Goal: Find specific page/section: Find specific page/section

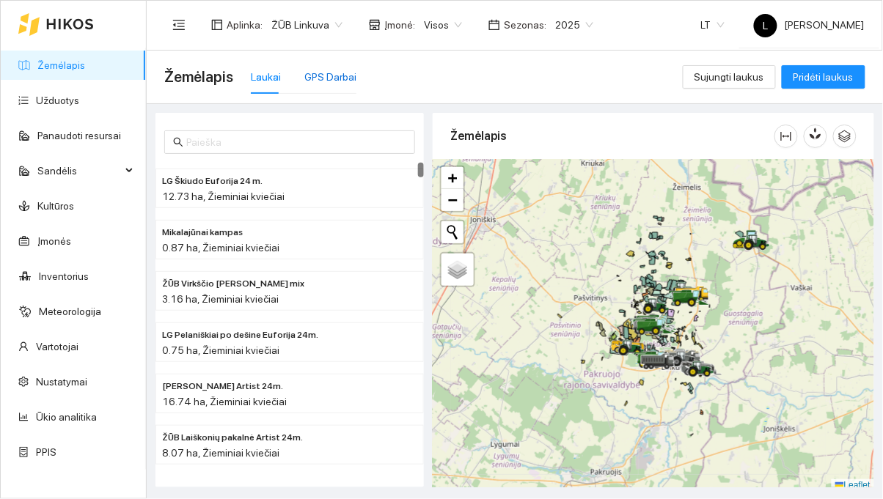
click at [325, 79] on div "GPS Darbai" at bounding box center [330, 77] width 52 height 16
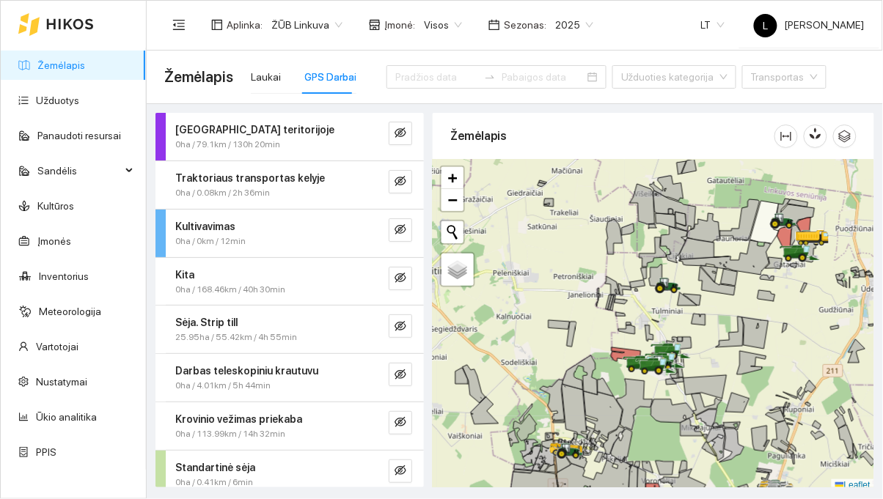
scroll to position [155, 0]
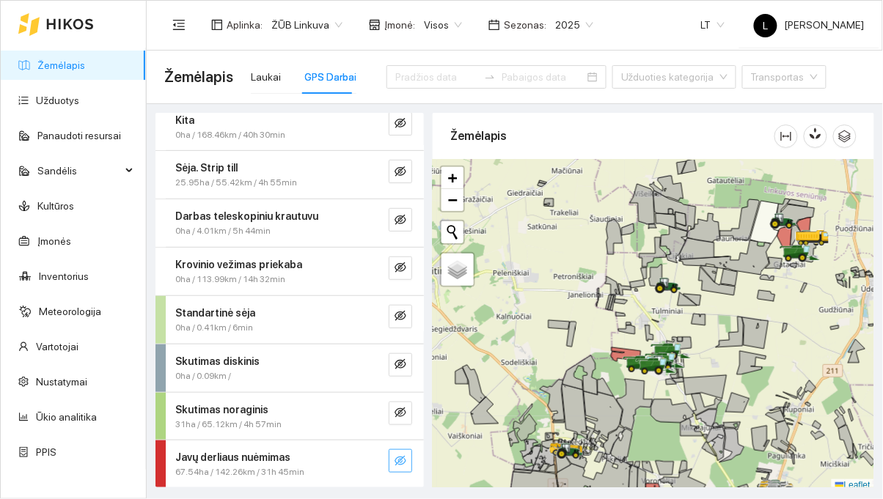
click at [394, 461] on icon "eye-invisible" at bounding box center [400, 461] width 12 height 12
